Goal: Transaction & Acquisition: Purchase product/service

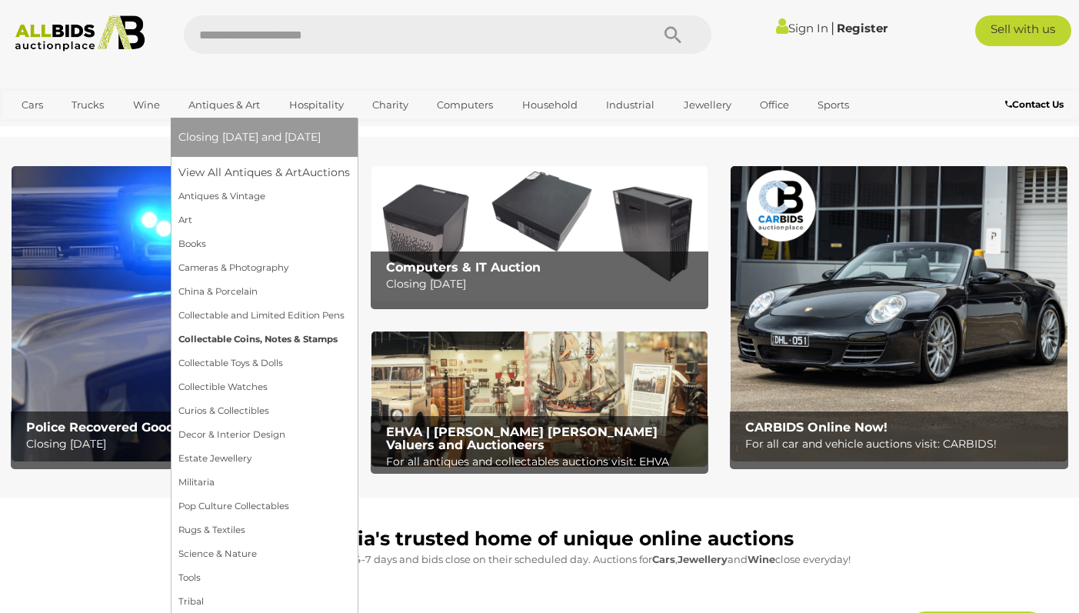
click at [282, 340] on link "Collectable Coins, Notes & Stamps" at bounding box center [264, 340] width 172 height 24
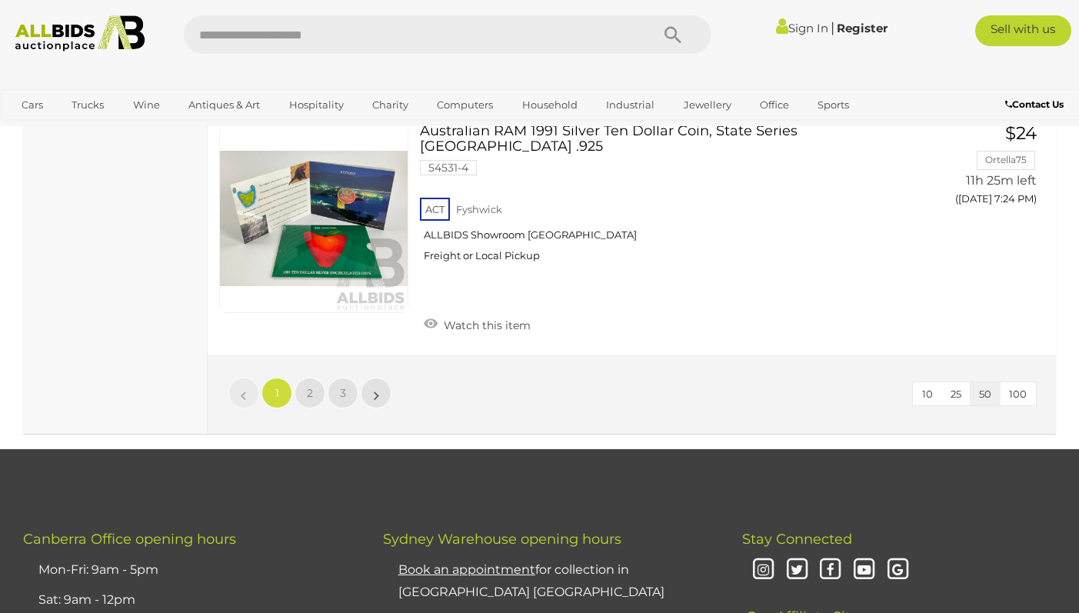
scroll to position [12078, 0]
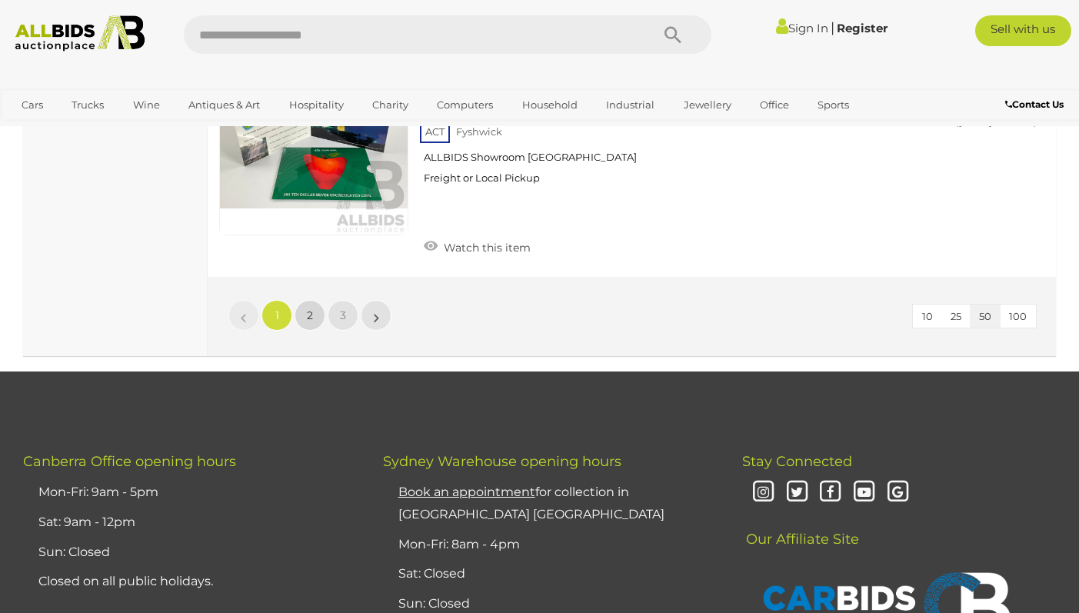
click at [315, 300] on link "2" at bounding box center [310, 315] width 31 height 31
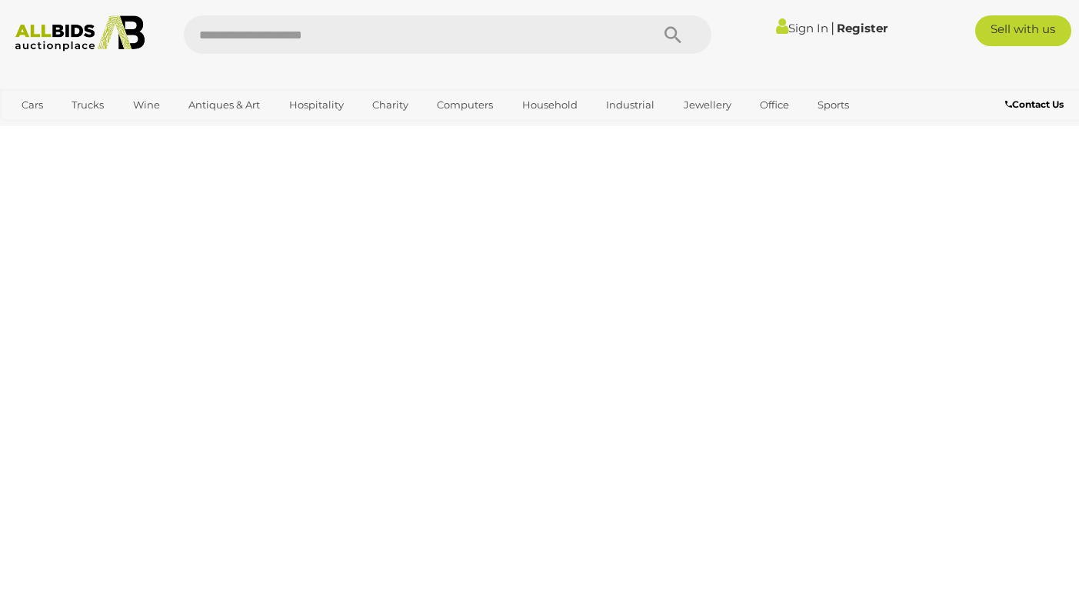
scroll to position [207, 0]
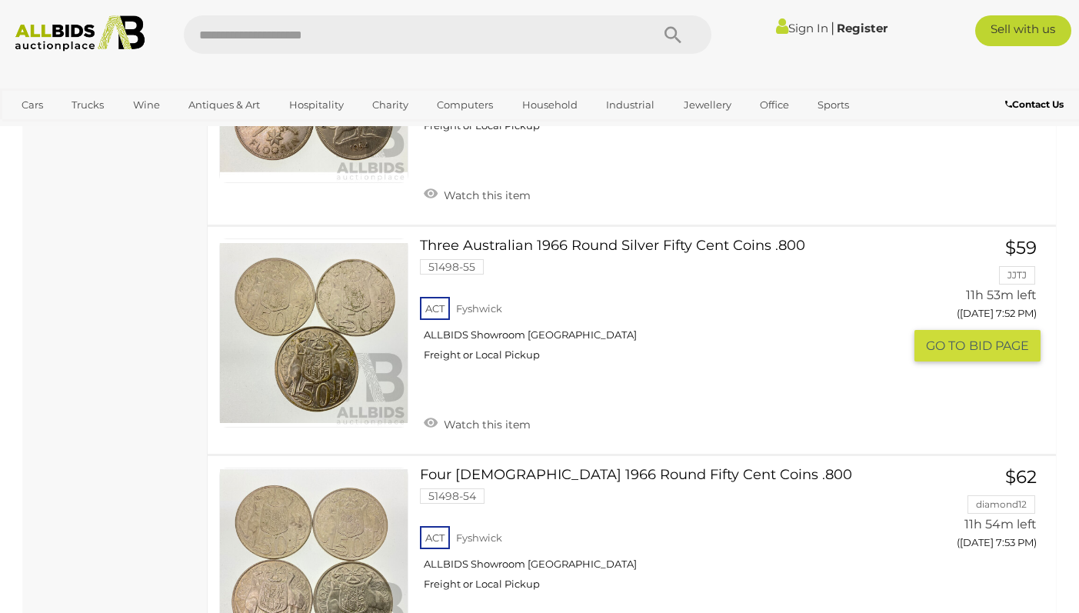
scroll to position [5746, 0]
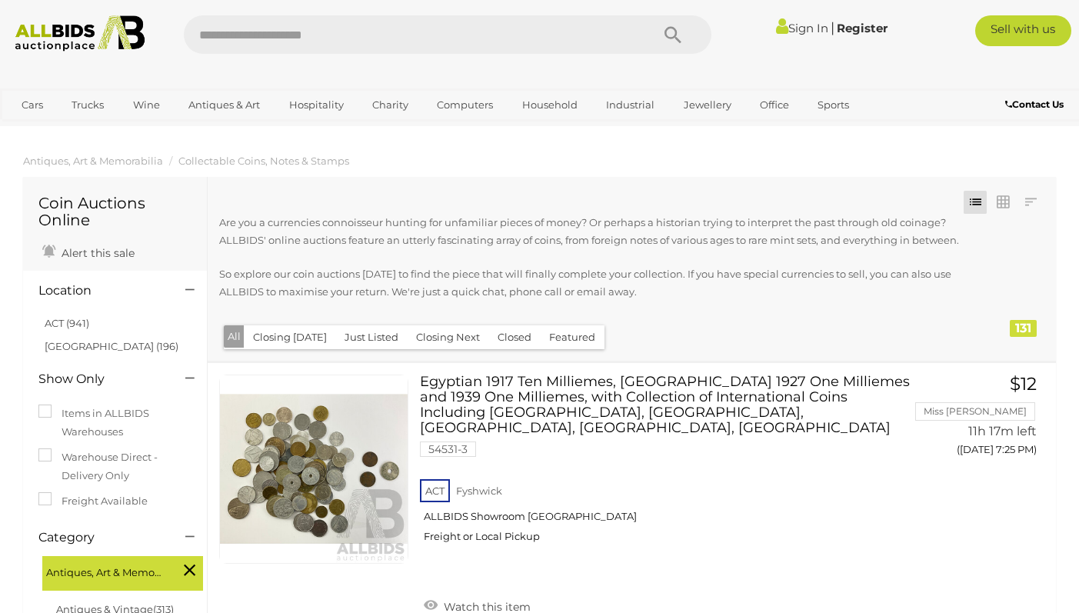
scroll to position [5746, 0]
